Goal: Check status

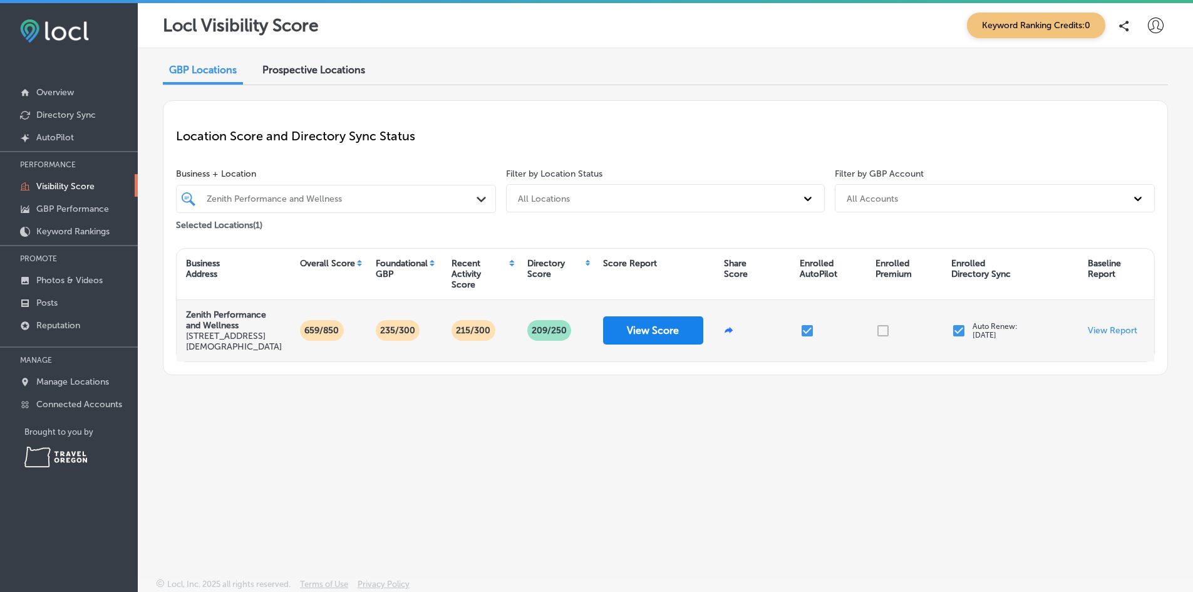
click at [683, 339] on button "View Score" at bounding box center [653, 330] width 100 height 28
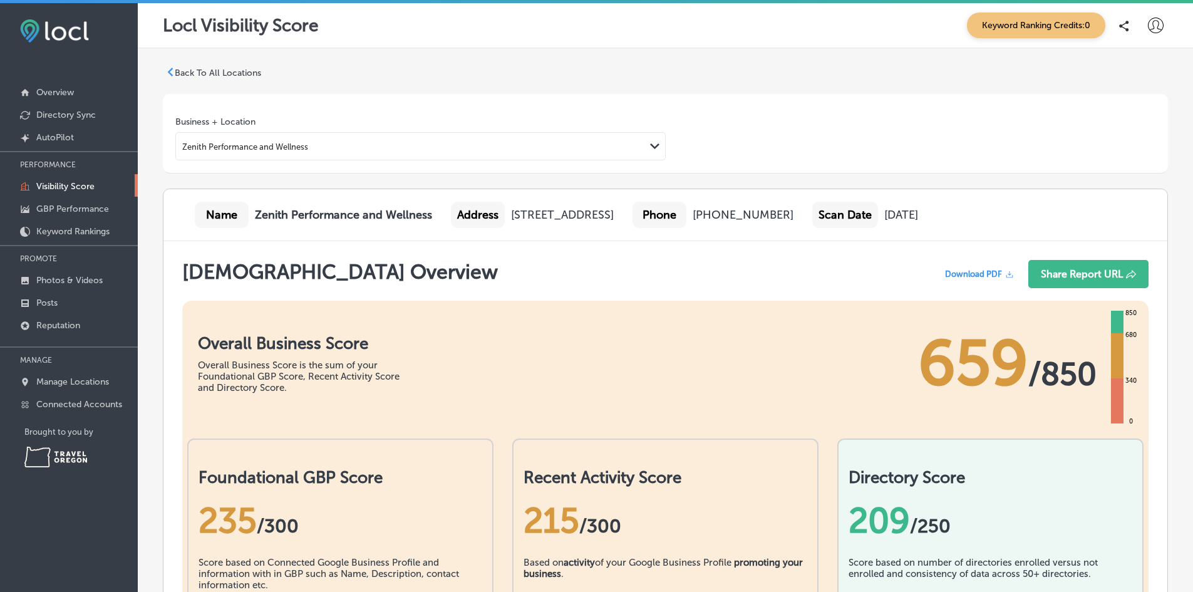
scroll to position [564, 0]
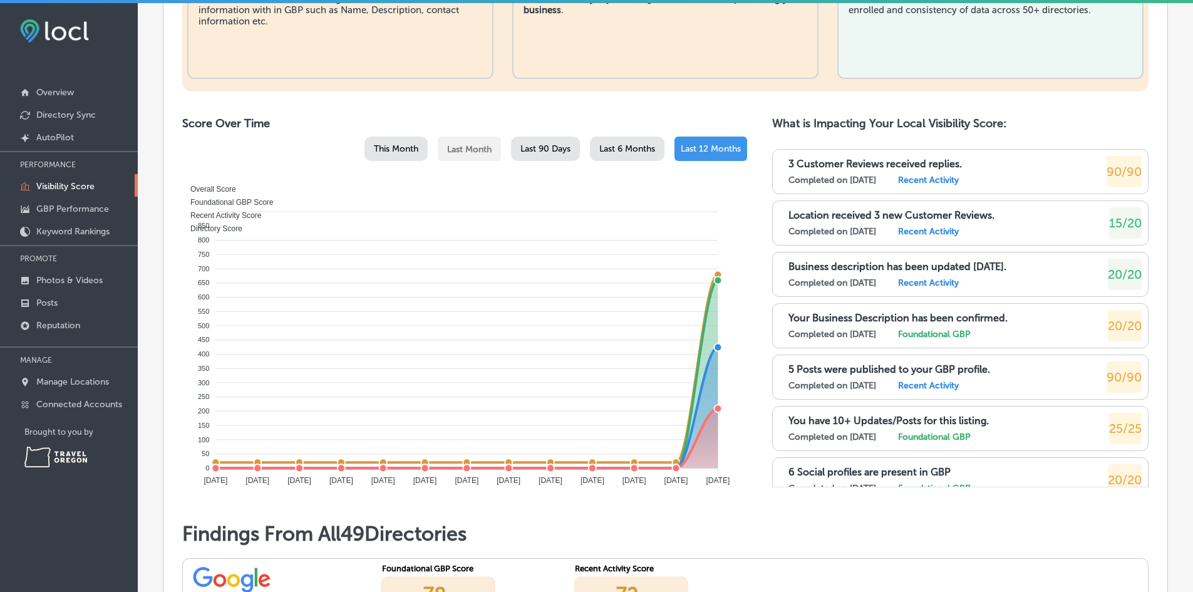
click at [391, 148] on span "This Month" at bounding box center [396, 148] width 44 height 11
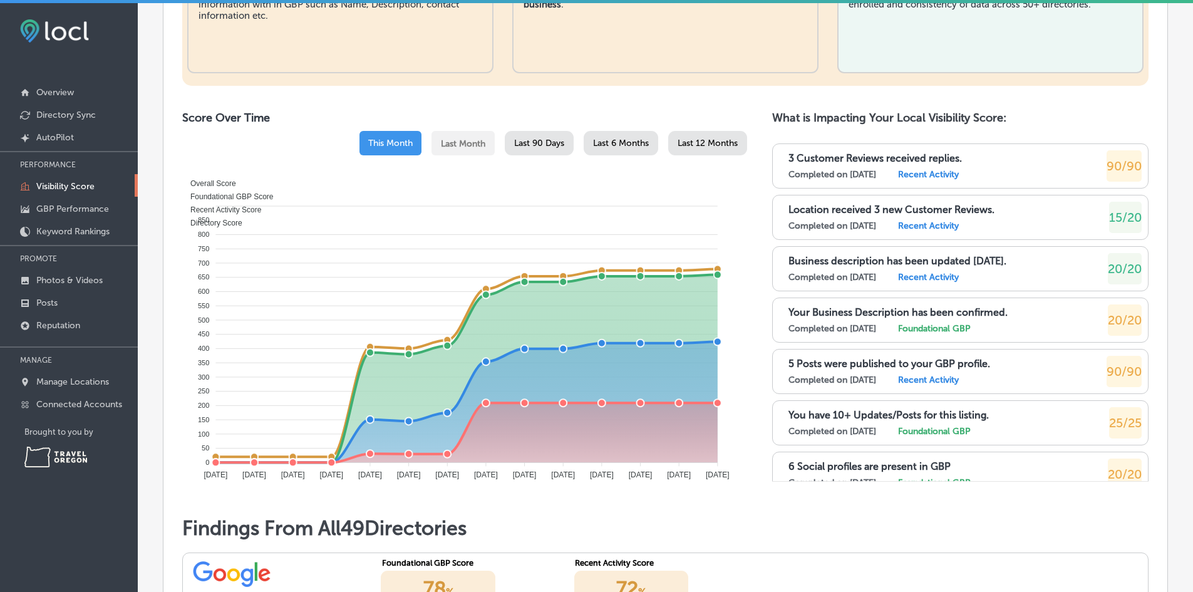
scroll to position [626, 0]
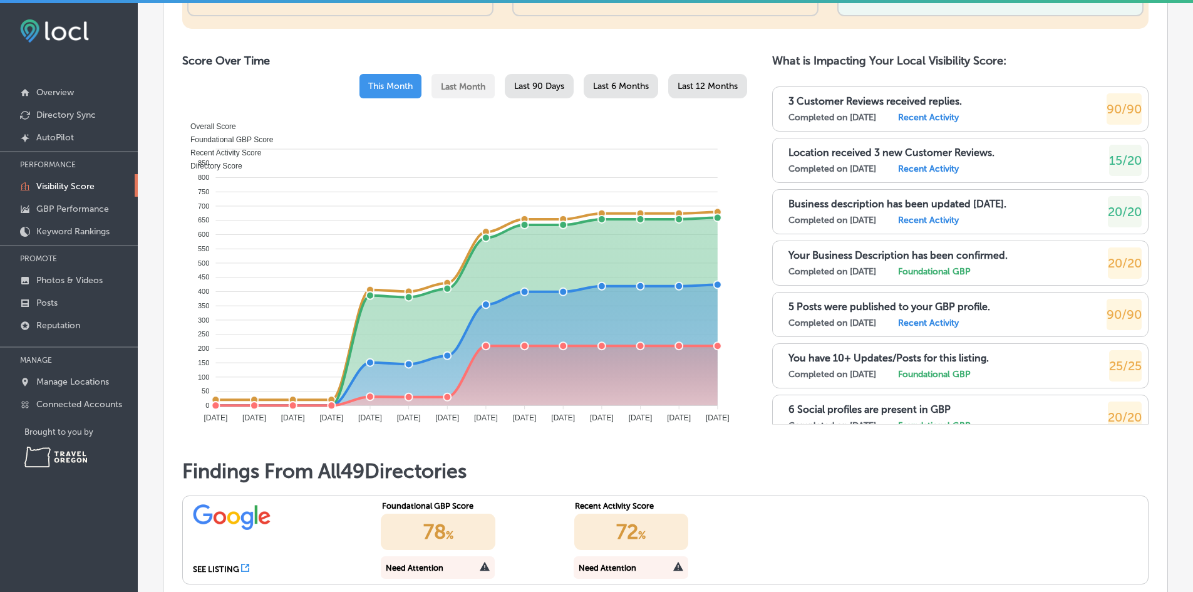
click at [530, 85] on span "Last 90 Days" at bounding box center [539, 86] width 50 height 11
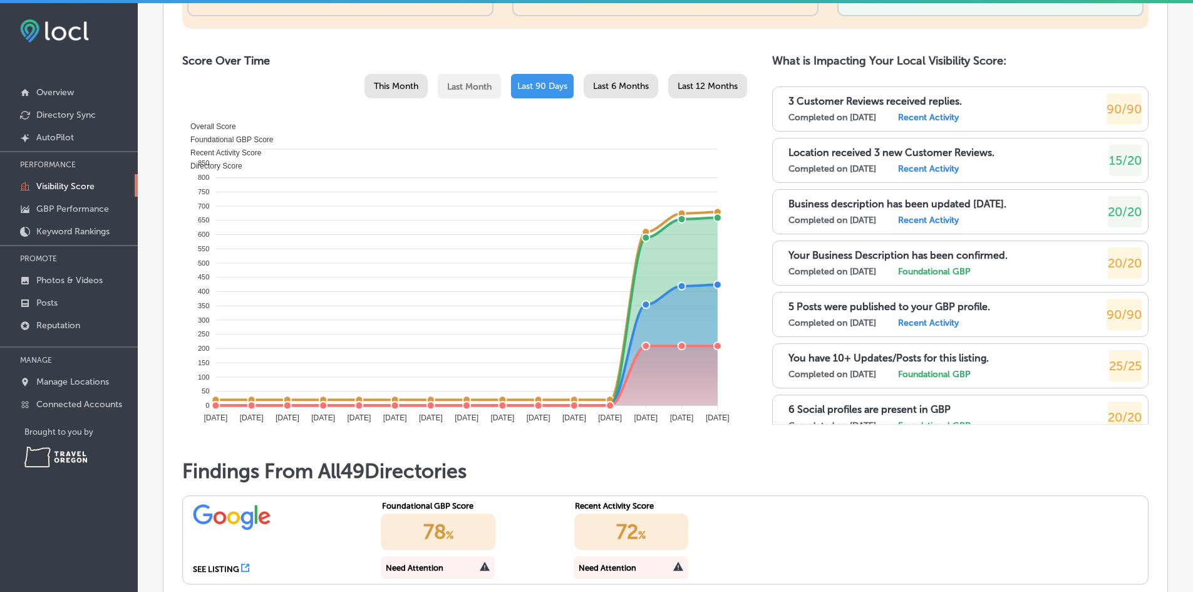
click at [388, 88] on span "This Month" at bounding box center [396, 86] width 44 height 11
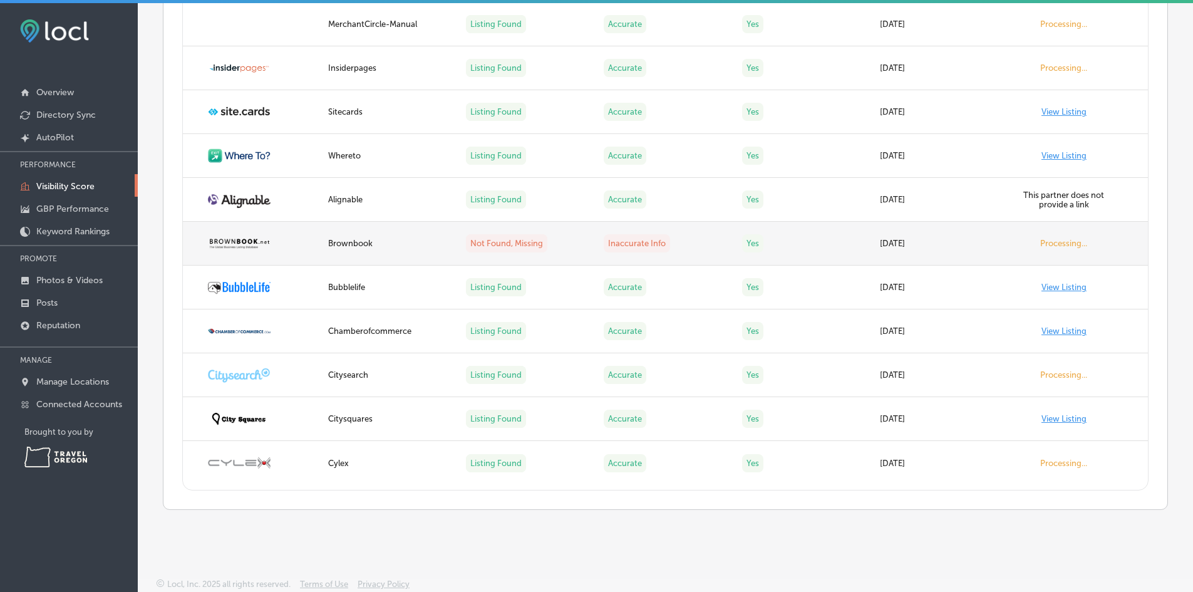
scroll to position [2825, 0]
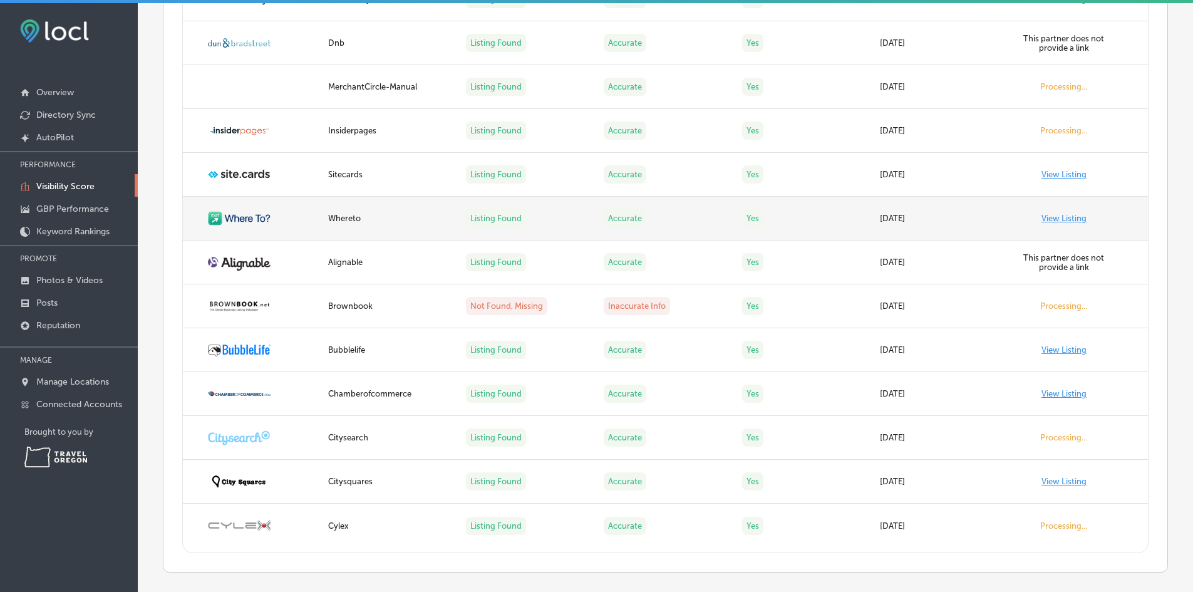
click at [1059, 219] on link "View Listing" at bounding box center [1063, 218] width 45 height 9
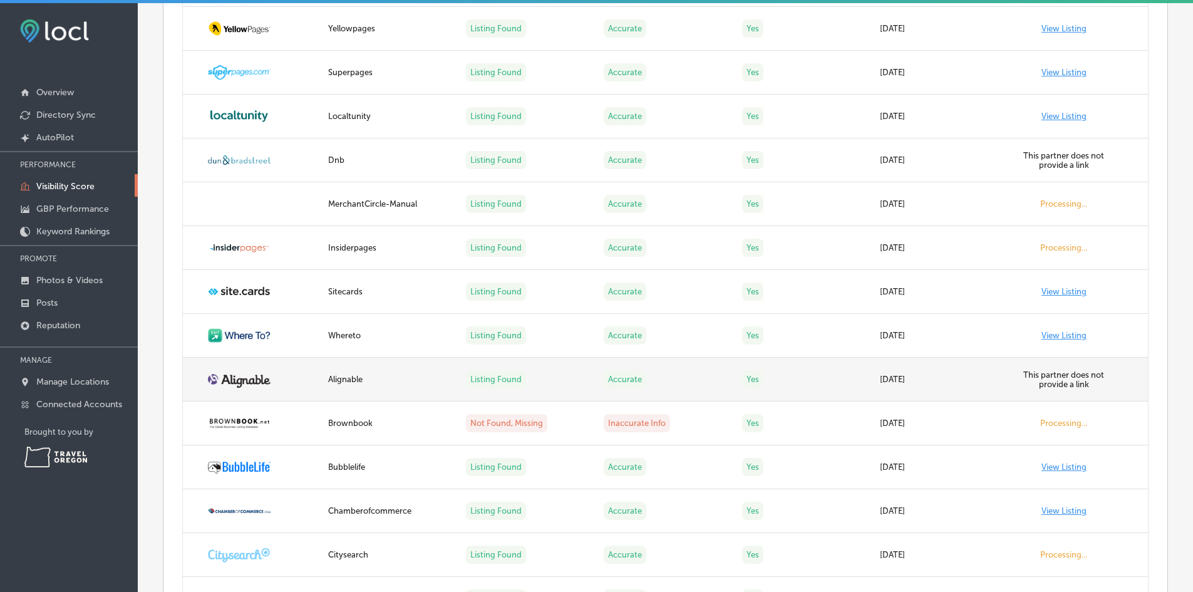
scroll to position [2700, 0]
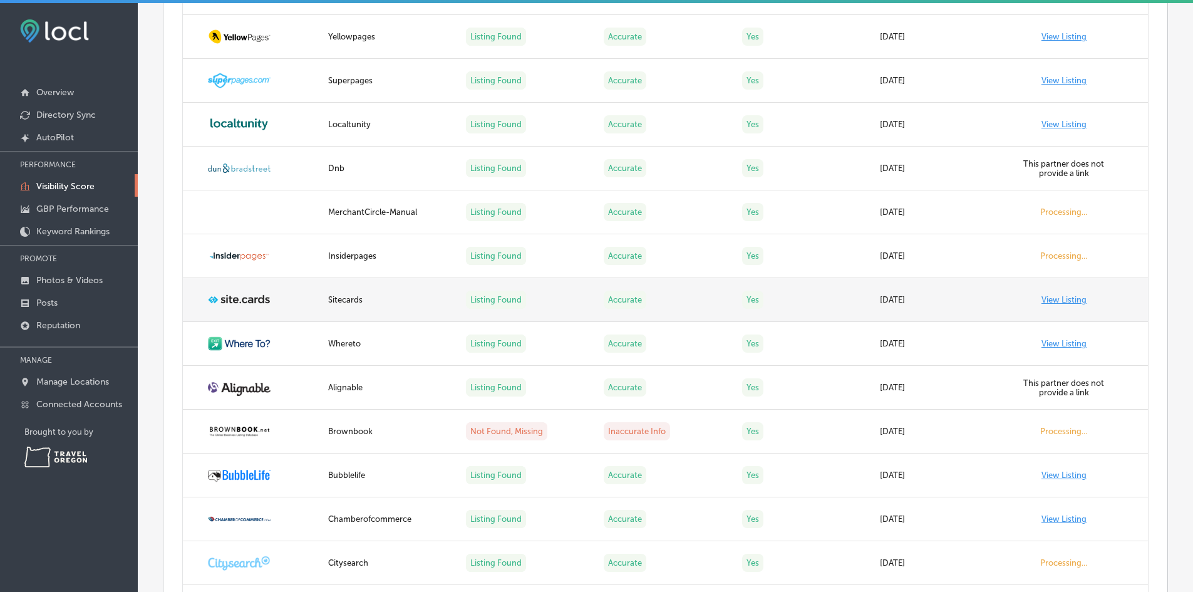
click at [1044, 297] on link "View Listing" at bounding box center [1063, 299] width 45 height 9
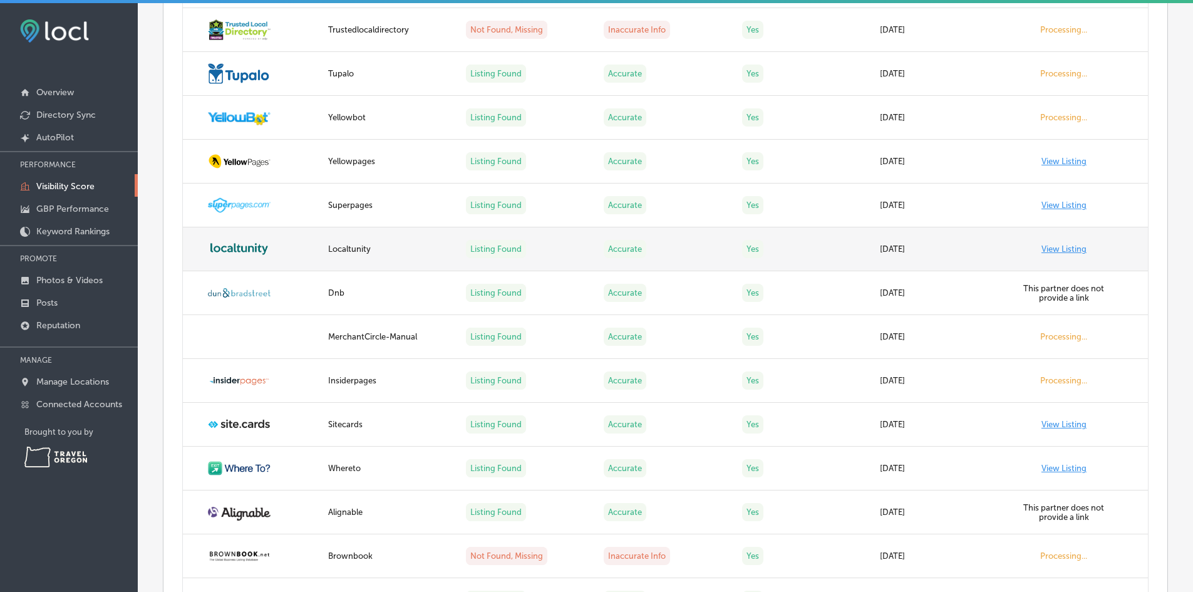
scroll to position [2575, 0]
click at [1066, 249] on link "View Listing" at bounding box center [1063, 249] width 45 height 9
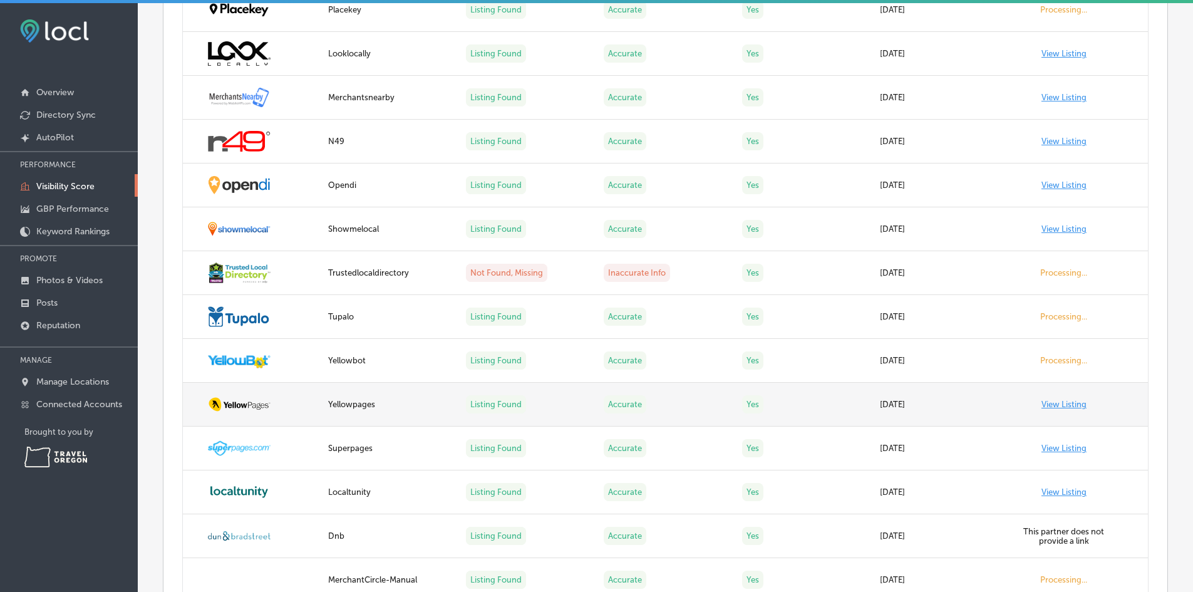
scroll to position [2324, 0]
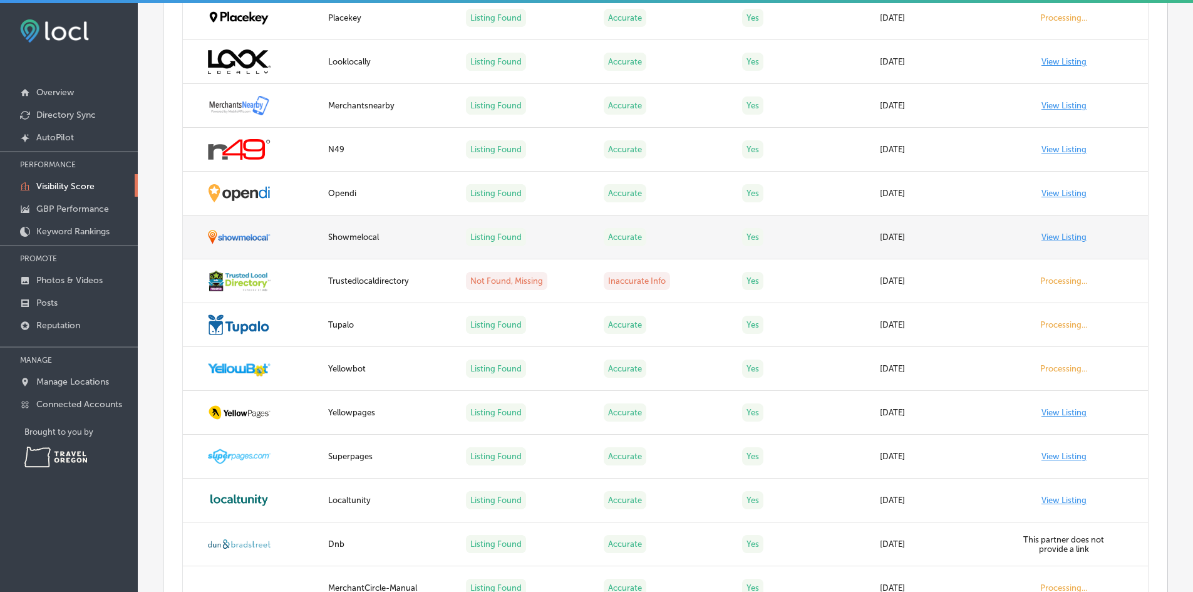
click at [1057, 237] on link "View Listing" at bounding box center [1063, 236] width 45 height 9
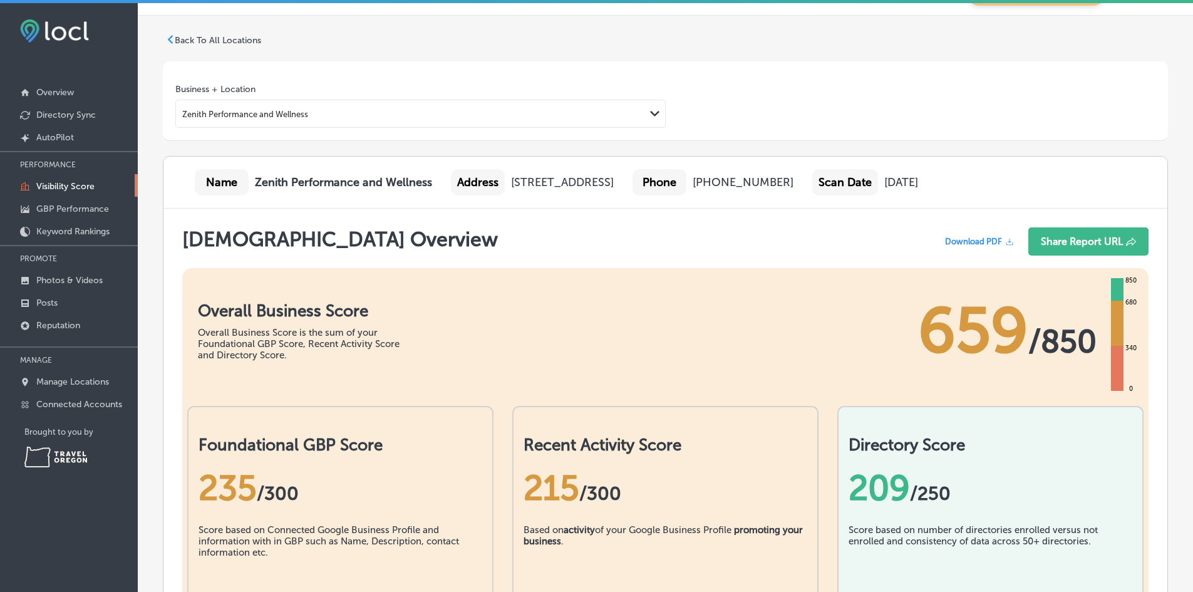
scroll to position [0, 0]
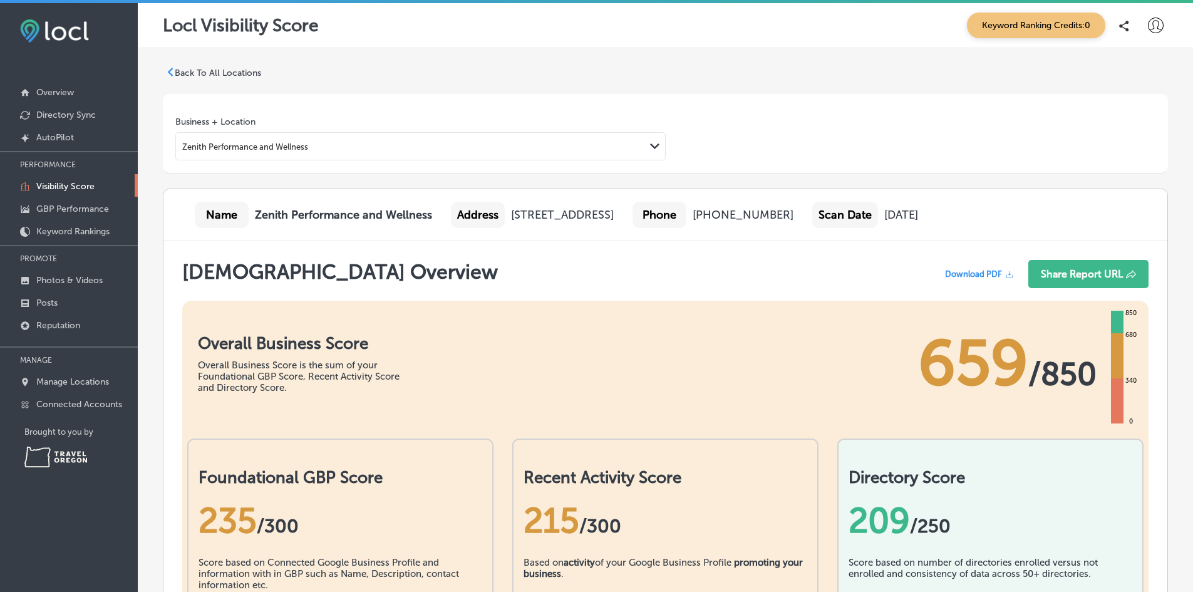
click at [245, 155] on div "Zenith Performance and Wellness Path Created with Sketch." at bounding box center [420, 147] width 489 height 24
click at [302, 175] on label "Zenith Performance and Wellness" at bounding box center [264, 174] width 157 height 11
click at [79, 209] on p "GBP Performance" at bounding box center [72, 208] width 73 height 11
